Goal: Complete application form

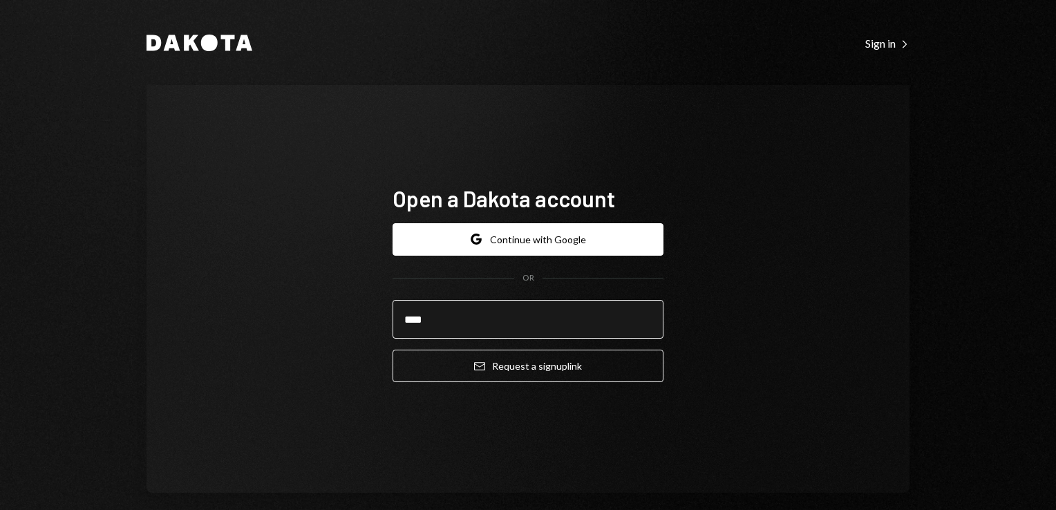
type input "**********"
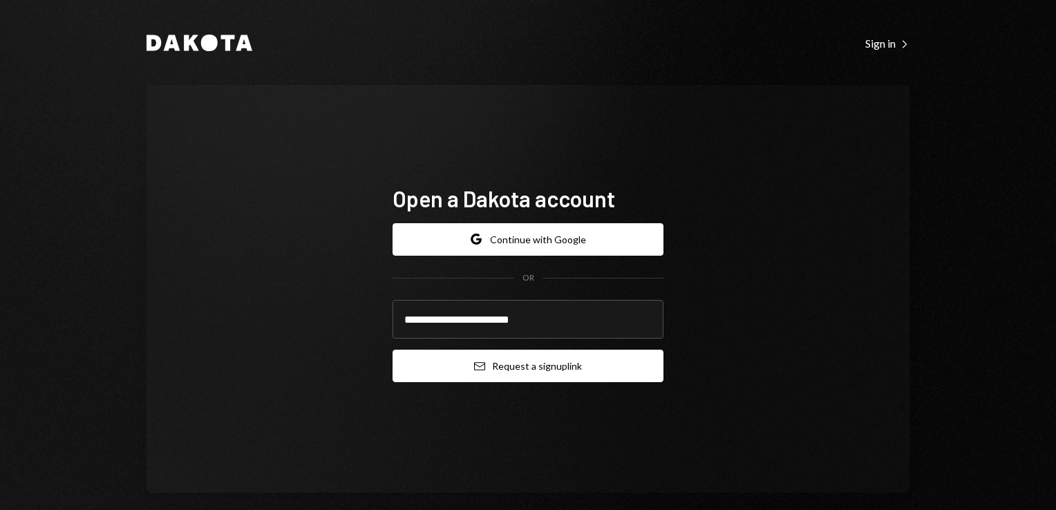
click at [524, 369] on button "Email Request a sign up link" at bounding box center [527, 366] width 271 height 32
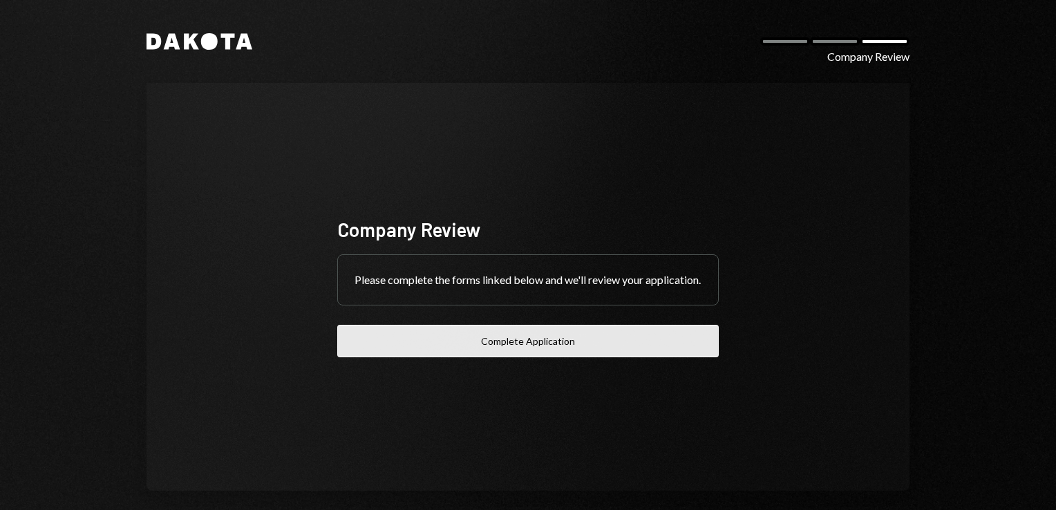
click at [544, 345] on button "Complete Application" at bounding box center [527, 341] width 381 height 32
click at [544, 357] on button "Complete Application" at bounding box center [527, 341] width 381 height 32
click at [520, 350] on button "Complete Application" at bounding box center [527, 341] width 381 height 32
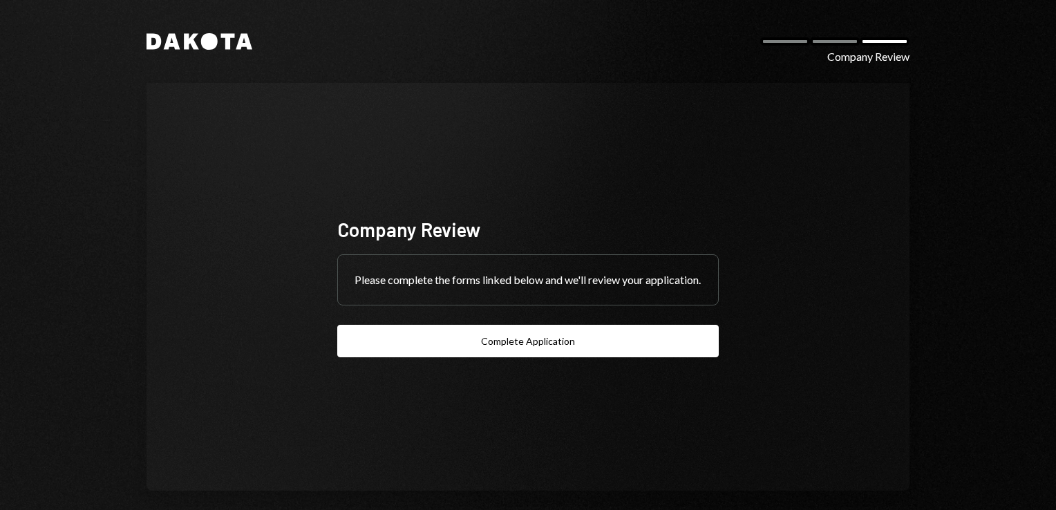
click at [880, 40] on div at bounding box center [884, 41] width 50 height 8
click at [688, 73] on div "Dakota Company Review Company Review Please complete the forms linked below and…" at bounding box center [527, 262] width 829 height 524
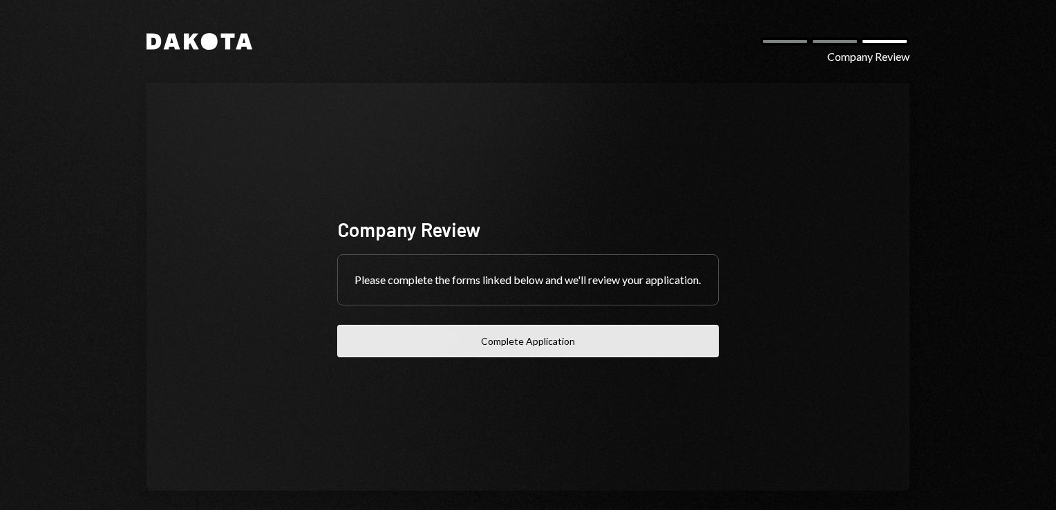
click at [508, 352] on button "Complete Application" at bounding box center [527, 341] width 381 height 32
click at [555, 351] on button "Complete Application" at bounding box center [527, 341] width 381 height 32
